Goal: Task Accomplishment & Management: Complete application form

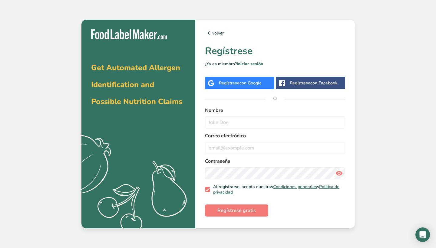
click at [235, 83] on div "Regístrese con Google" at bounding box center [240, 83] width 43 height 6
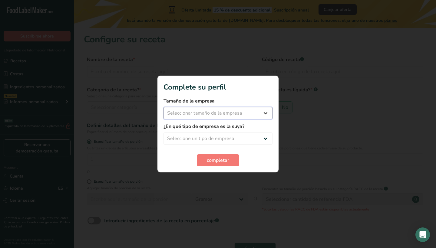
select select "1"
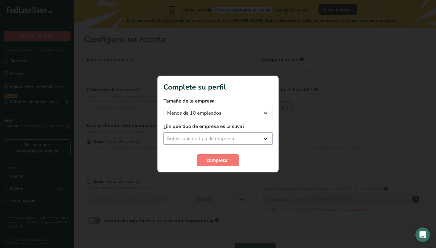
select select "8"
click at [229, 163] on span "completar" at bounding box center [218, 160] width 22 height 7
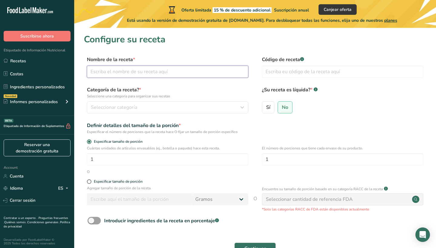
click at [206, 73] on input "text" at bounding box center [167, 72] width 161 height 12
type input "cafe"
click at [269, 105] on span "Sí" at bounding box center [268, 108] width 4 height 6
click at [266, 105] on input "Sí" at bounding box center [264, 107] width 4 height 4
radio input "true"
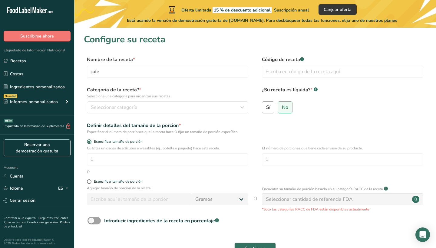
radio input "false"
select select "22"
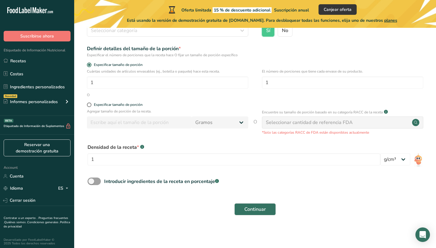
scroll to position [77, 0]
